Goal: Task Accomplishment & Management: Manage account settings

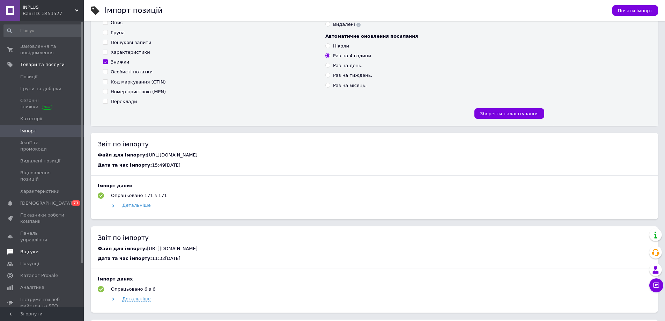
click at [44, 249] on span "Відгуки" at bounding box center [42, 252] width 44 height 6
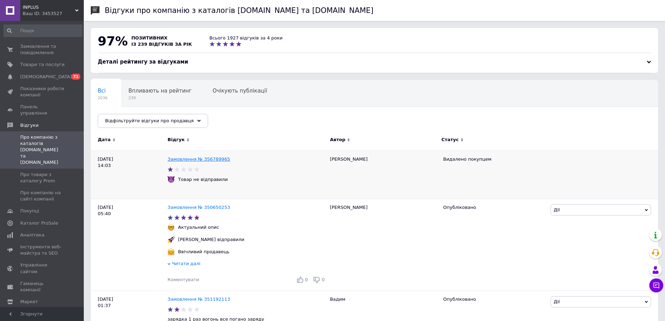
click at [197, 160] on link "Замовлення № 356789965" at bounding box center [199, 158] width 63 height 5
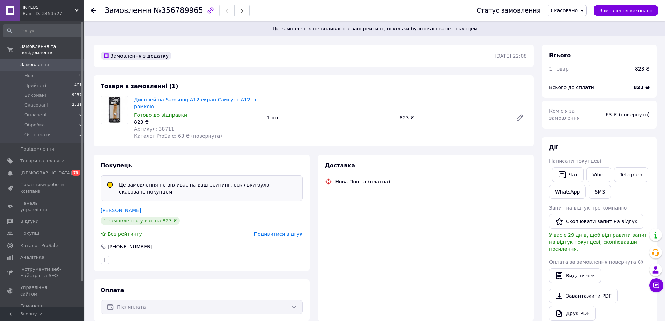
click at [287, 231] on span "Подивитися відгук" at bounding box center [278, 234] width 49 height 6
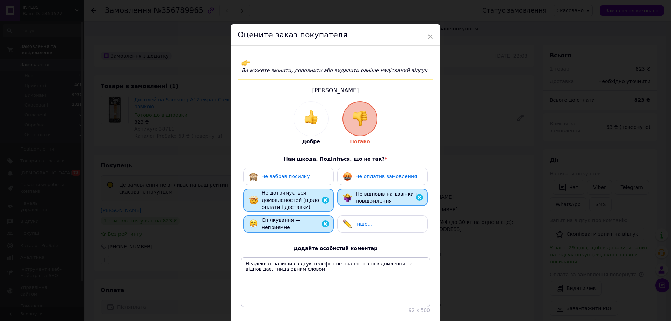
click at [317, 196] on div "Не дотримується домовленостей (щодо оплати і доставки)" at bounding box center [295, 200] width 66 height 22
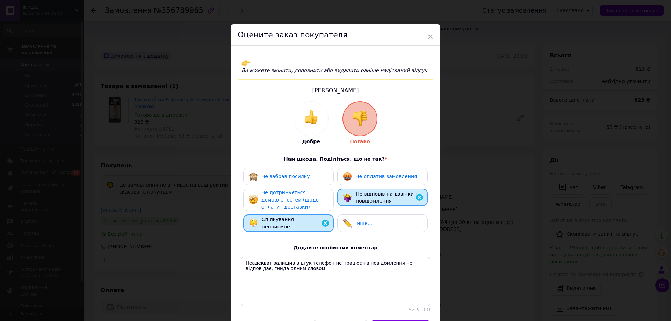
click at [325, 219] on img at bounding box center [325, 223] width 8 height 8
click at [417, 193] on img at bounding box center [419, 197] width 8 height 8
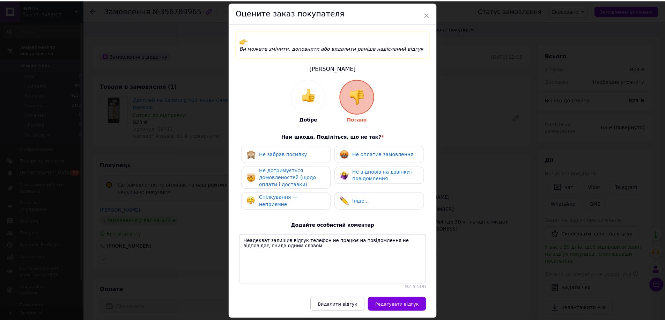
scroll to position [42, 0]
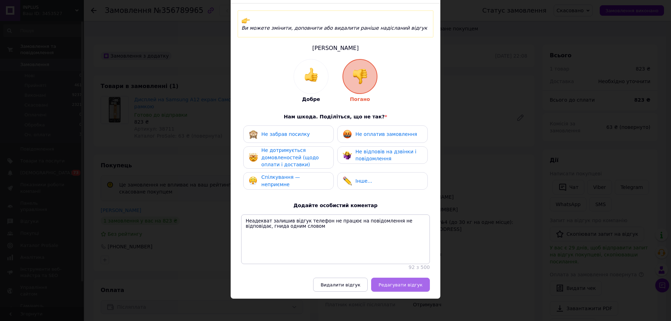
click at [409, 282] on span "Редагувати відгук" at bounding box center [400, 284] width 44 height 5
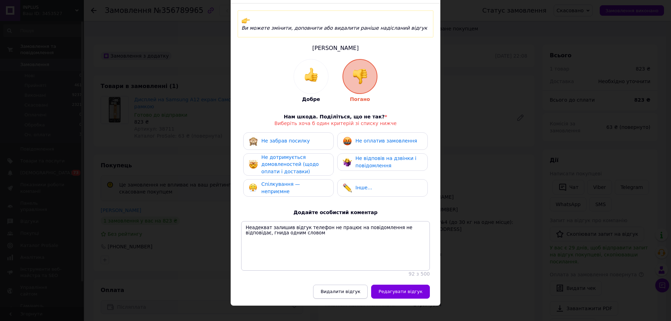
click at [349, 285] on button "Видалити відгук" at bounding box center [340, 292] width 54 height 14
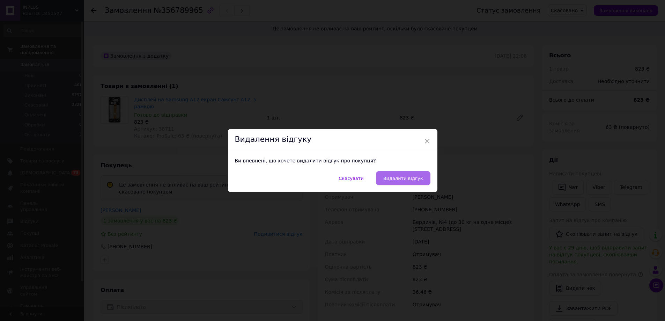
click at [409, 176] on span "Видалити відгук" at bounding box center [404, 178] width 40 height 5
